Goal: Task Accomplishment & Management: Use online tool/utility

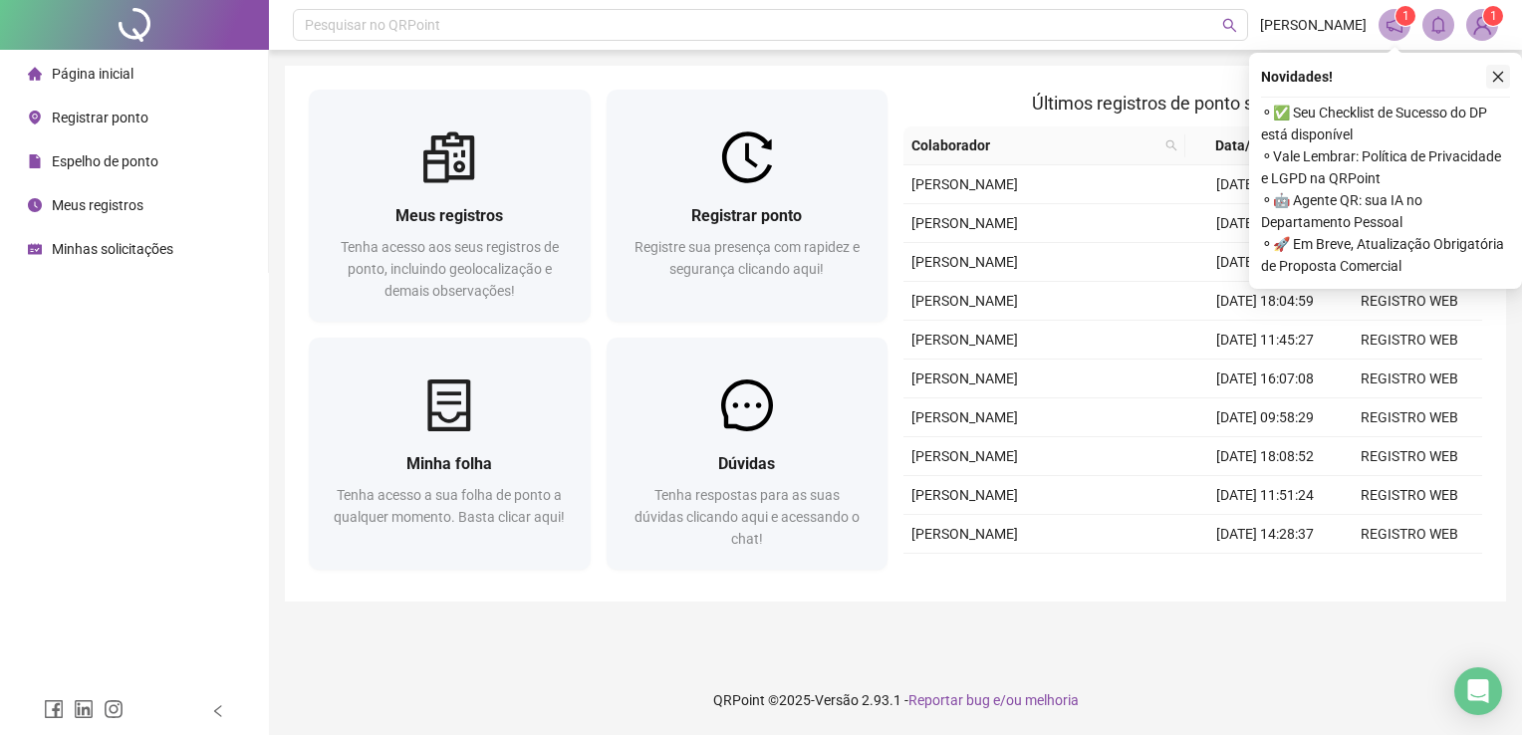
click at [1492, 74] on icon "close" at bounding box center [1498, 77] width 14 height 14
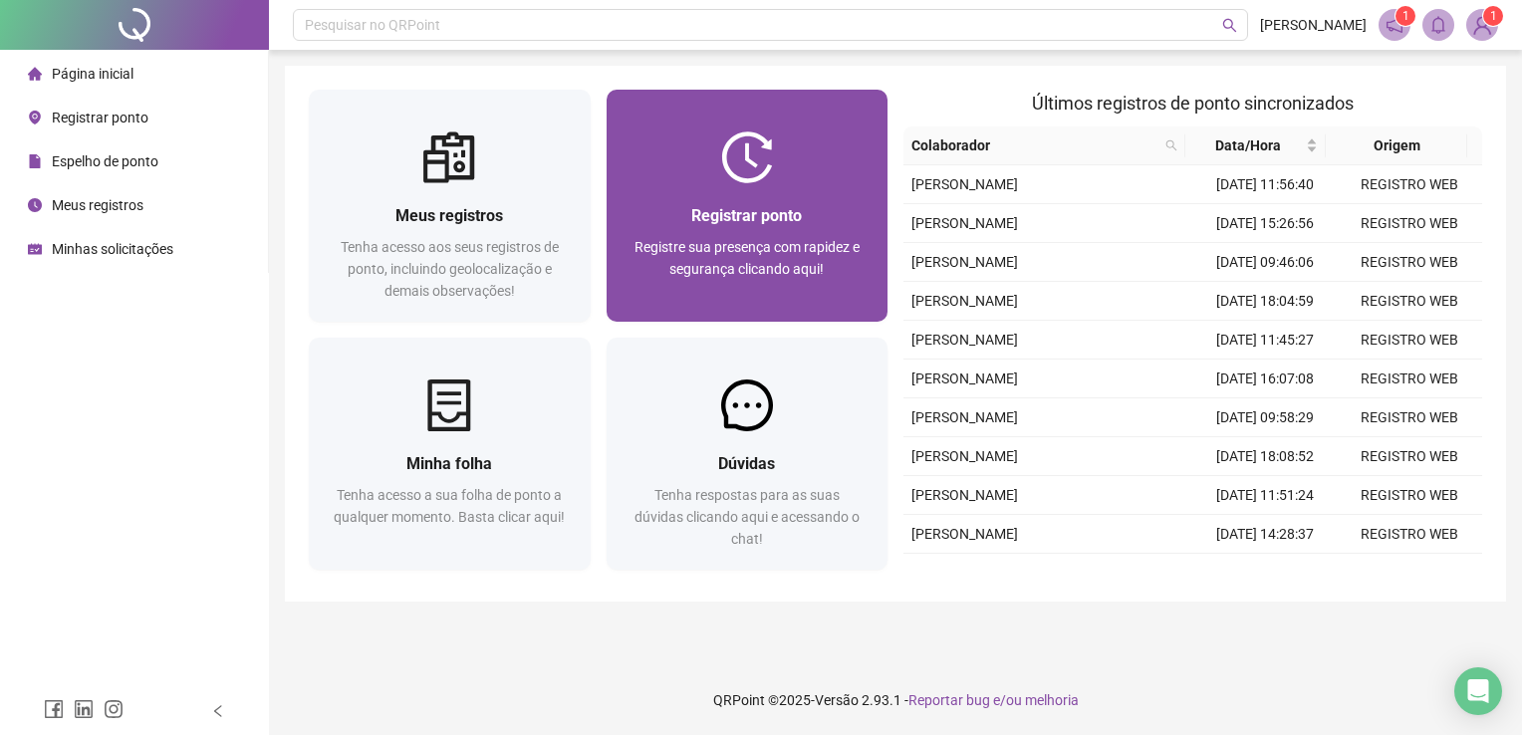
click at [771, 236] on div "Registre sua presença com rapidez e segurança clicando aqui!" at bounding box center [747, 269] width 234 height 66
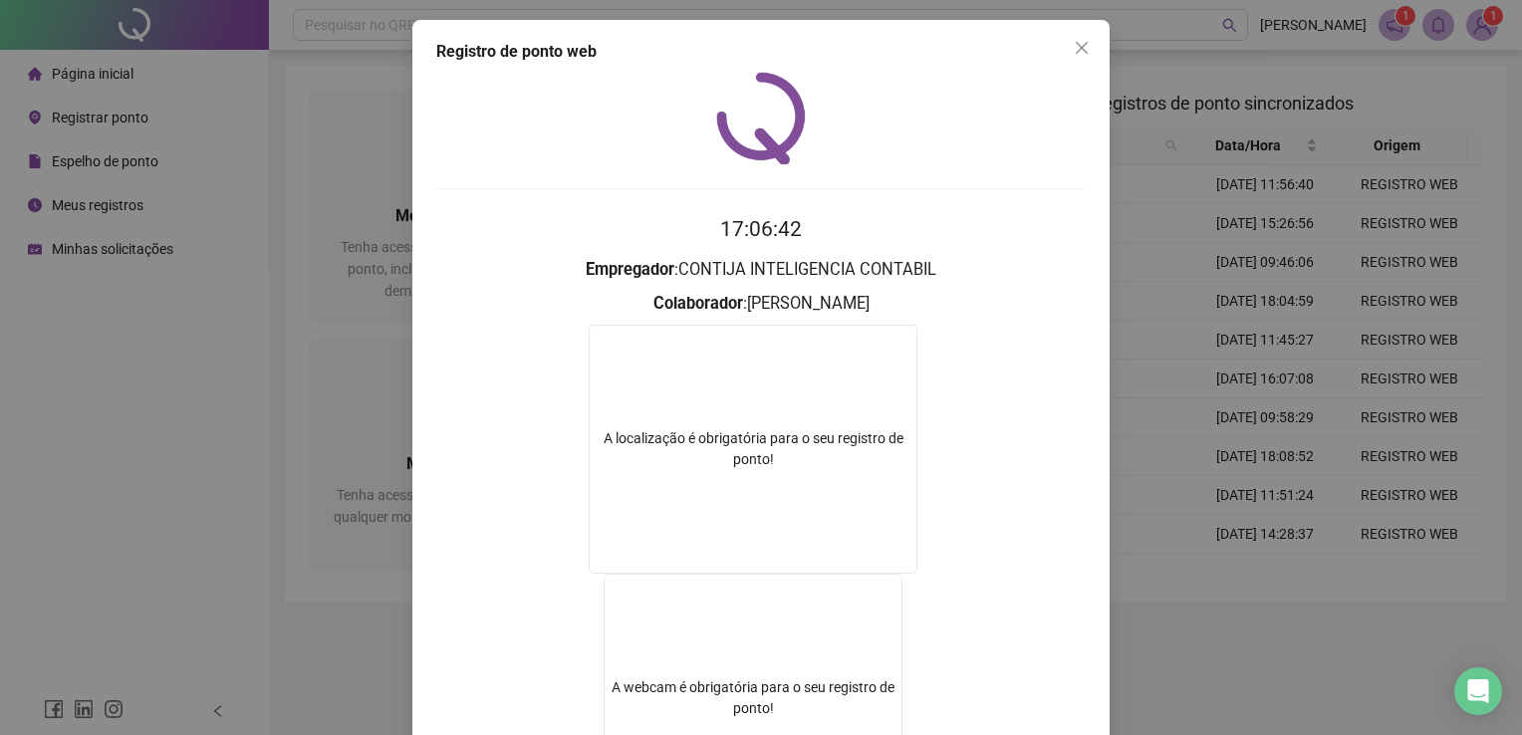
click at [1118, 393] on div "Registro de ponto web 17:06:42 Empregador : CONTIJA INTELIGENCIA CONTABIL Colab…" at bounding box center [761, 367] width 1522 height 735
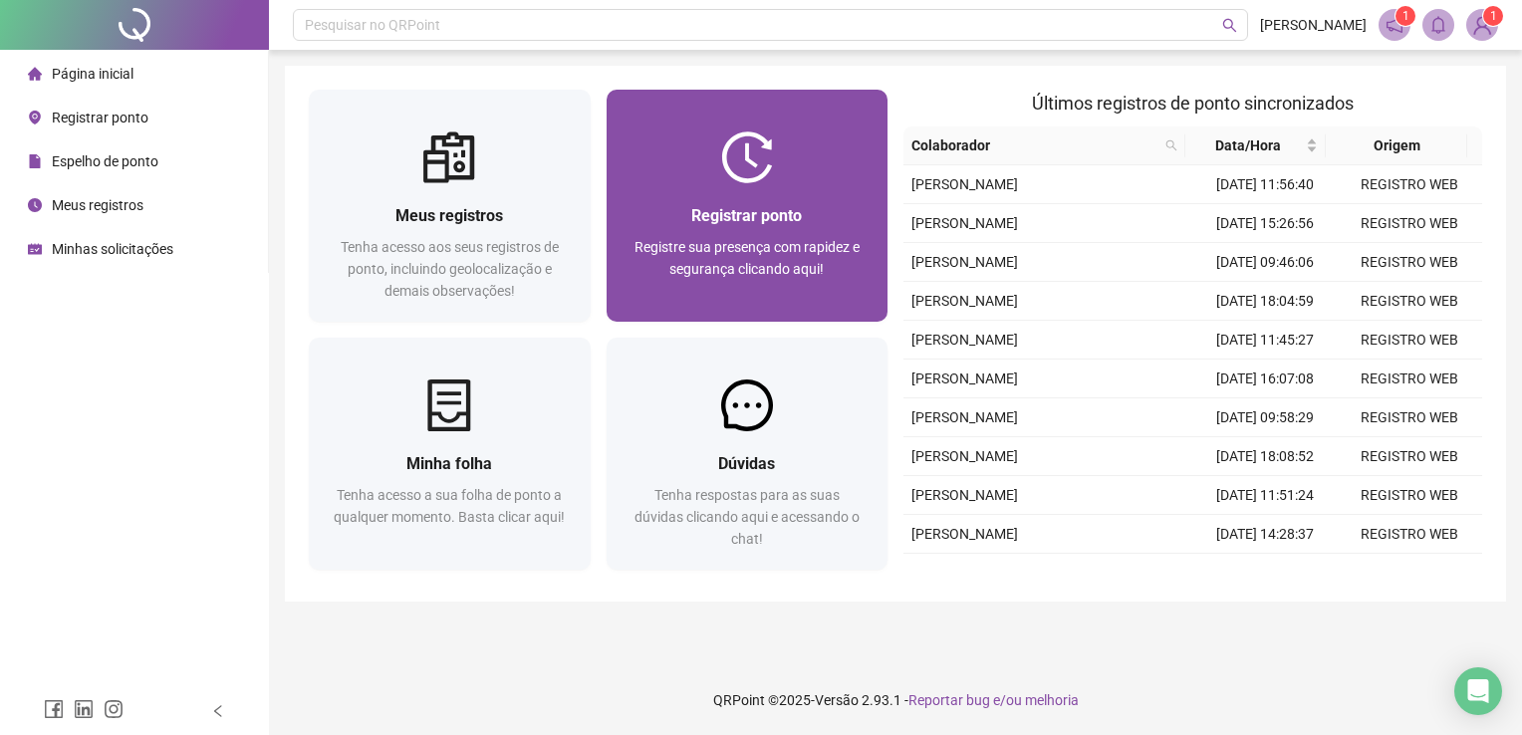
click at [779, 288] on div "Registre sua presença com rapidez e segurança clicando aqui!" at bounding box center [747, 269] width 234 height 66
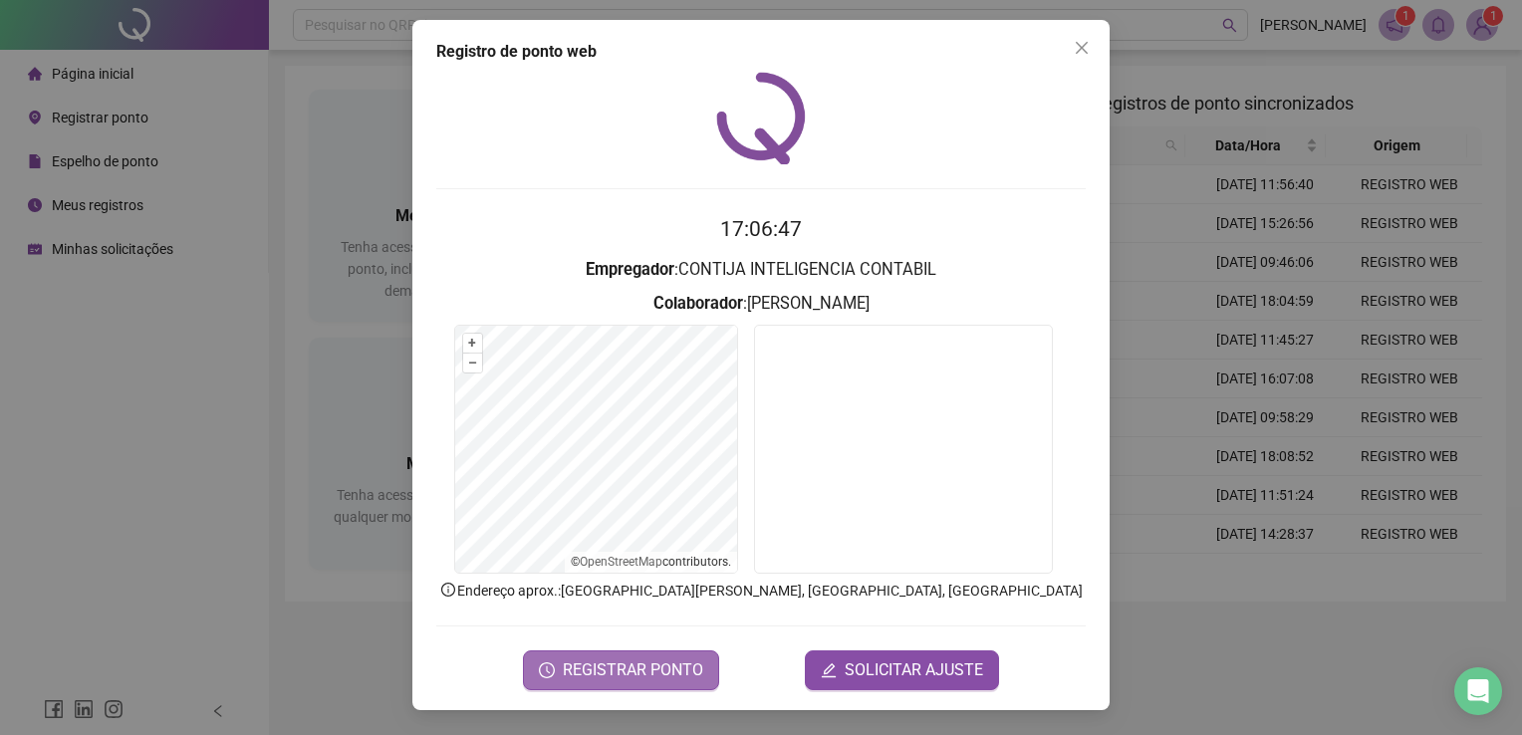
click at [665, 671] on span "REGISTRAR PONTO" at bounding box center [633, 670] width 140 height 24
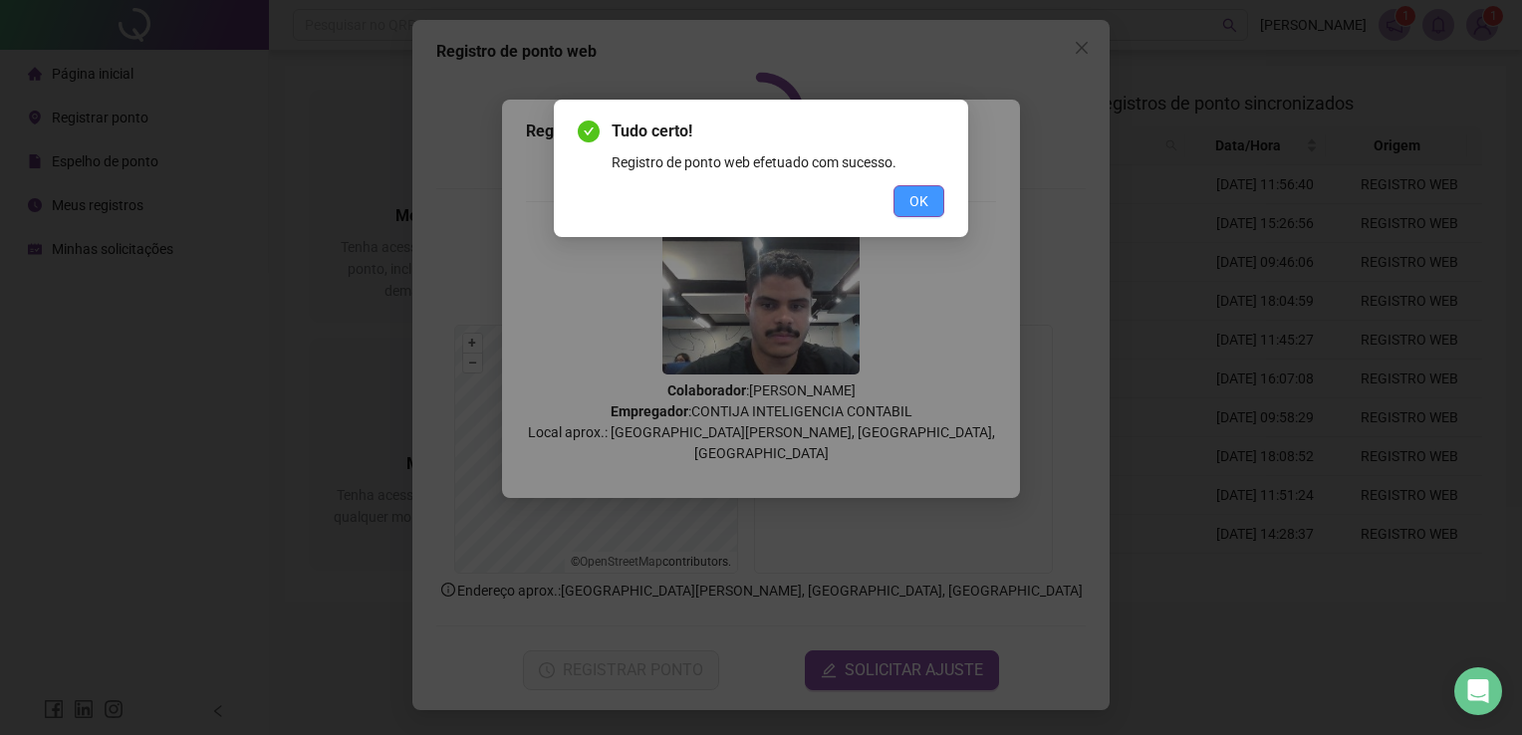
click at [921, 203] on span "OK" at bounding box center [918, 201] width 19 height 22
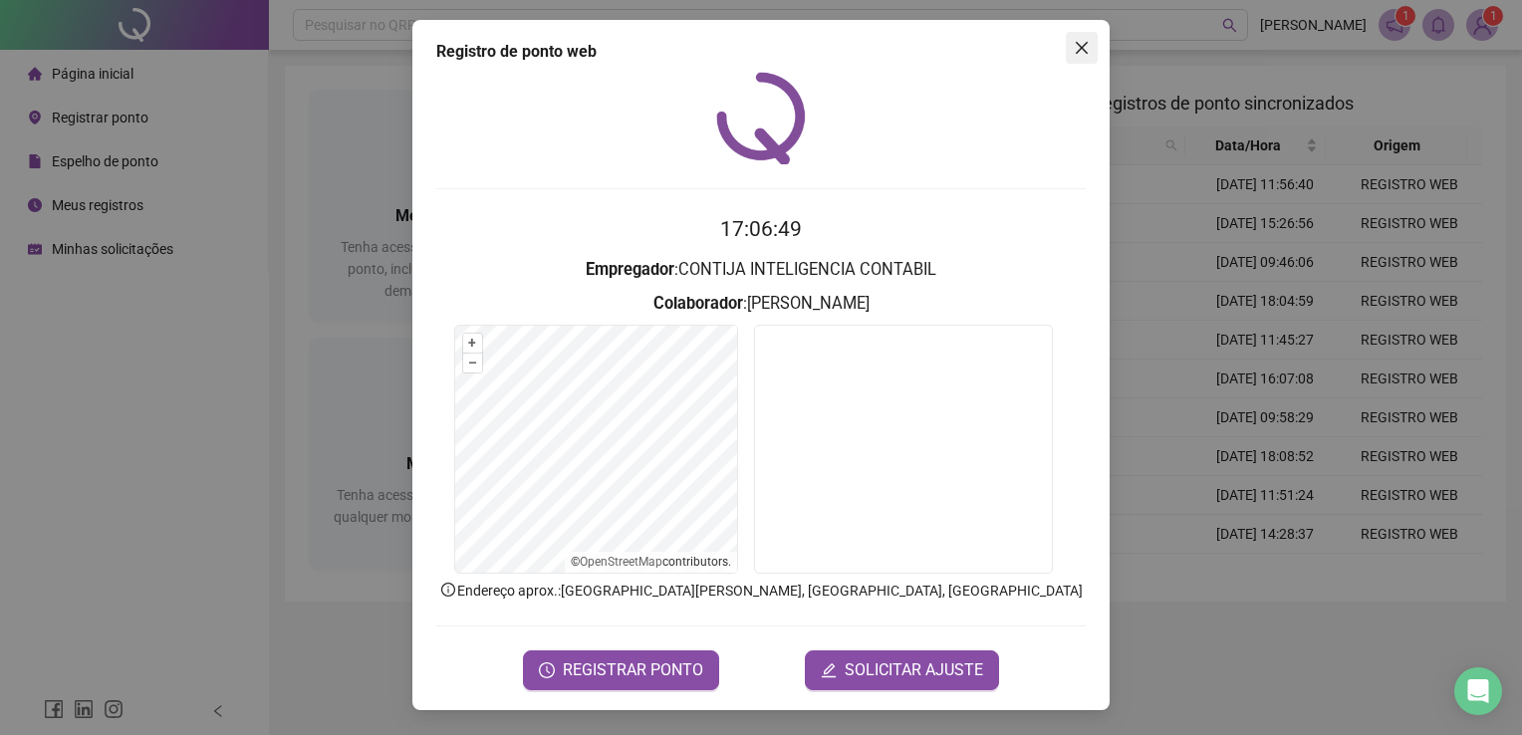
click at [1069, 46] on span "Close" at bounding box center [1082, 48] width 32 height 16
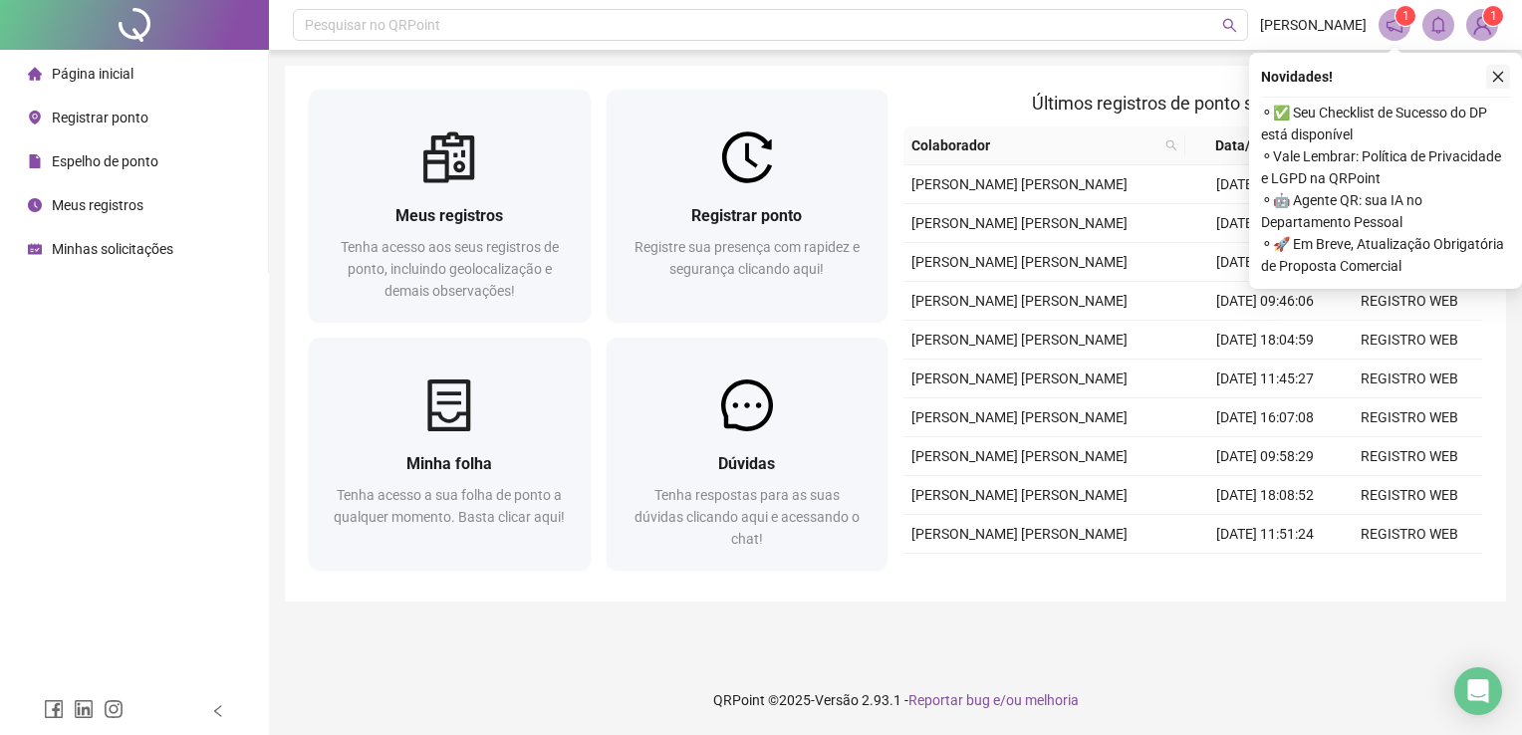
click at [1504, 75] on icon "close" at bounding box center [1498, 77] width 14 height 14
click at [1492, 74] on icon "close" at bounding box center [1498, 77] width 14 height 14
